Goal: Obtain resource: Download file/media

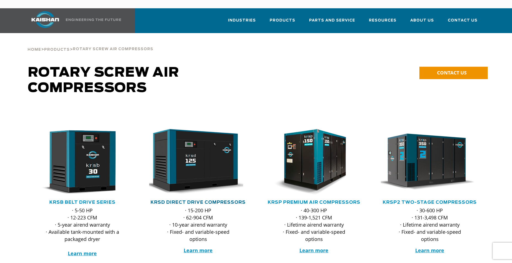
click at [204, 200] on link "KRSD Direct Drive Compressors" at bounding box center [198, 202] width 95 height 4
click at [234, 200] on link "KRSD Direct Drive Compressors" at bounding box center [198, 202] width 95 height 4
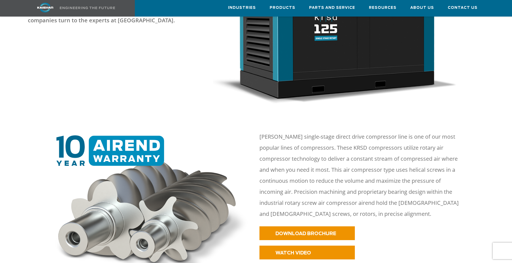
scroll to position [193, 0]
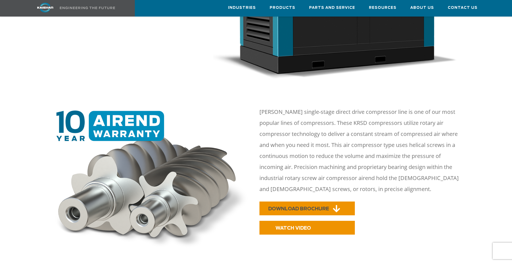
click at [291, 207] on span "DOWNLOAD BROCHURE" at bounding box center [298, 209] width 61 height 5
